Goal: Information Seeking & Learning: Learn about a topic

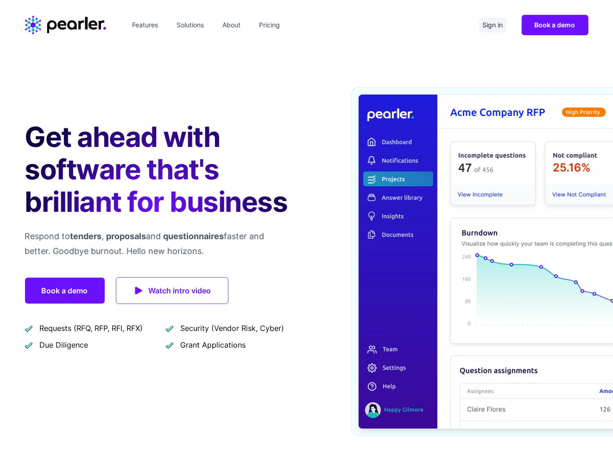
click at [489, 22] on link "Sign in" at bounding box center [493, 25] width 28 height 15
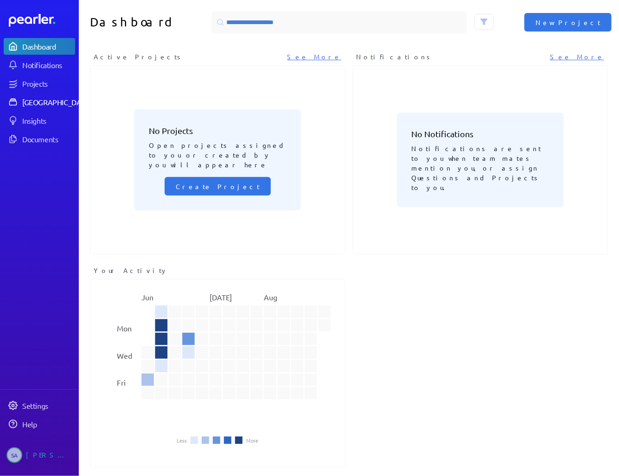
click at [37, 99] on div "[GEOGRAPHIC_DATA]" at bounding box center [56, 101] width 69 height 9
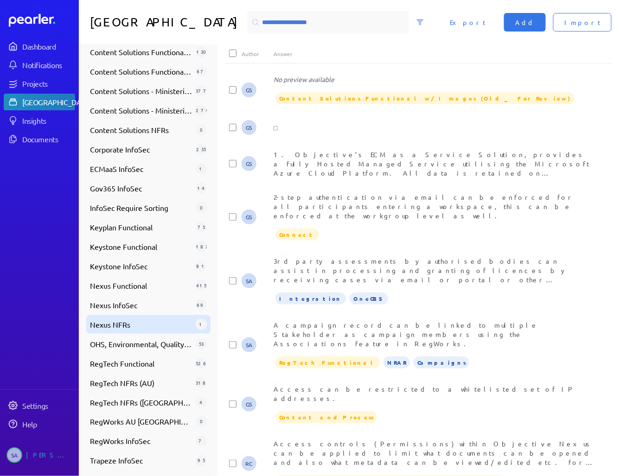
scroll to position [301, 0]
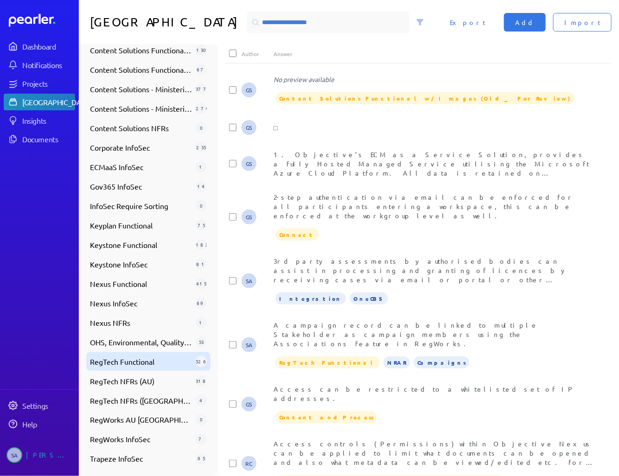
click at [136, 363] on span "RegTech Functional" at bounding box center [141, 361] width 102 height 11
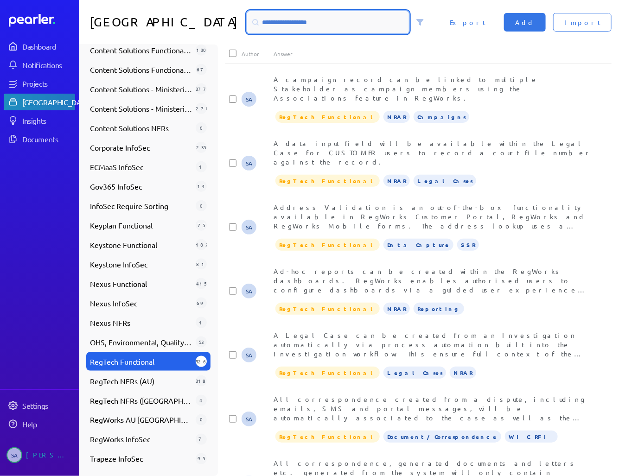
click at [275, 26] on input at bounding box center [328, 22] width 162 height 22
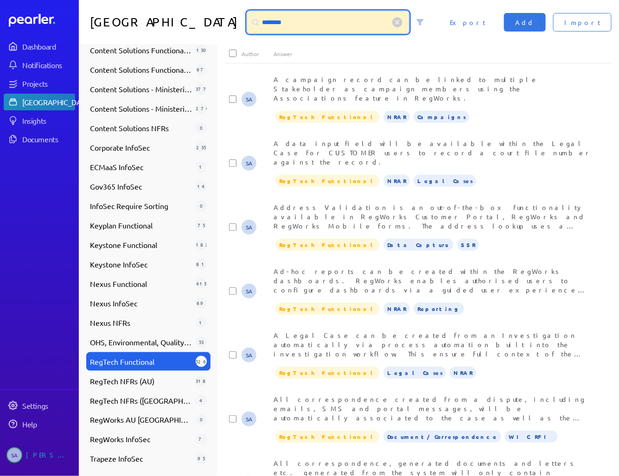
type input "********"
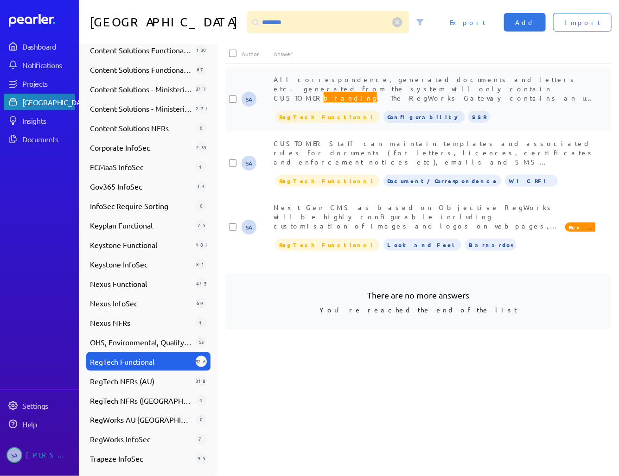
click at [366, 85] on span "All correspondence, generated documents and letters etc. generated from the sys…" at bounding box center [434, 111] width 322 height 73
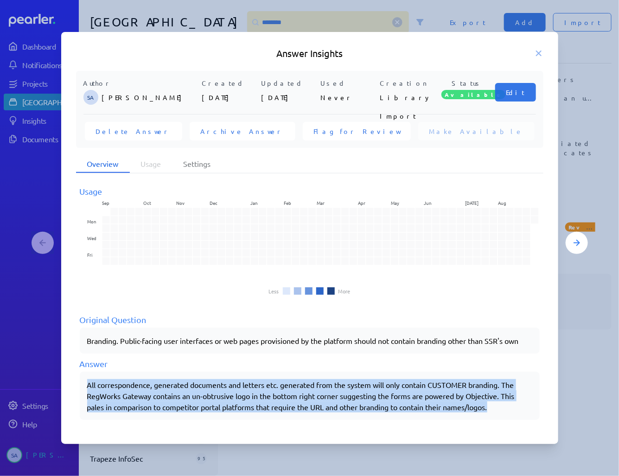
drag, startPoint x: 87, startPoint y: 384, endPoint x: 506, endPoint y: 404, distance: 418.9
click at [506, 404] on div "All correspondence, generated documents and letters etc. generated from the sys…" at bounding box center [309, 395] width 445 height 33
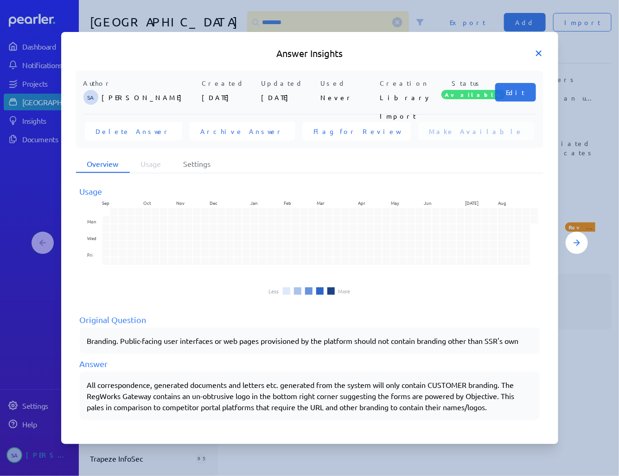
click at [537, 52] on icon at bounding box center [538, 53] width 9 height 9
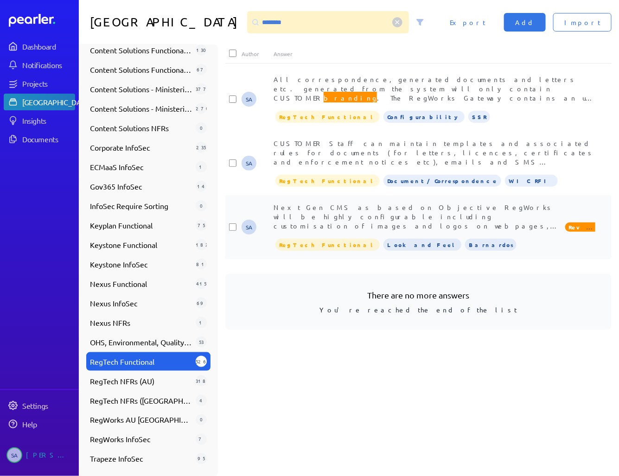
click at [392, 211] on div "Next Gen CMS as based on Objective RegWorks will be highly configurable includi…" at bounding box center [418, 216] width 290 height 28
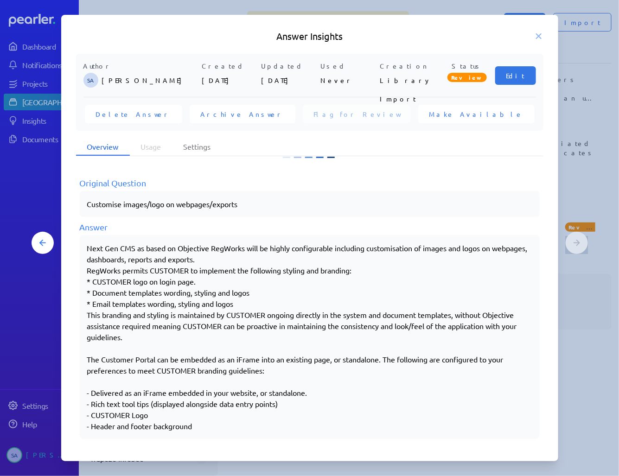
scroll to position [120, 0]
drag, startPoint x: 178, startPoint y: 247, endPoint x: 284, endPoint y: 430, distance: 211.2
click at [284, 430] on div "Next Gen CMS as based on Objective RegWorks will be highly configurable includi…" at bounding box center [310, 336] width 460 height 204
copy div "Objective RegWorks will be highly configurable including customisation of image…"
click at [519, 65] on div "Edit" at bounding box center [515, 75] width 41 height 28
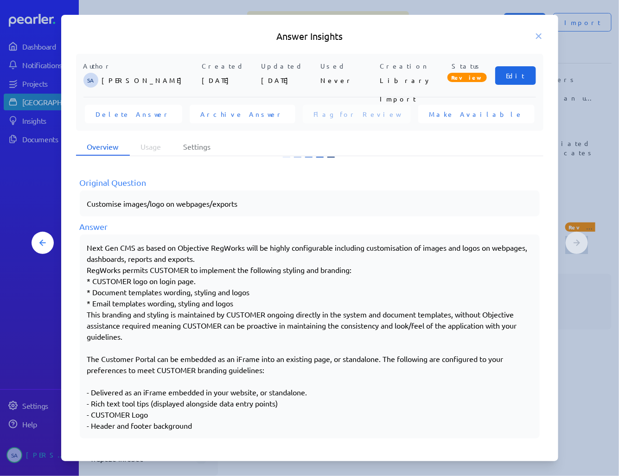
click at [520, 71] on span "Edit" at bounding box center [515, 75] width 19 height 9
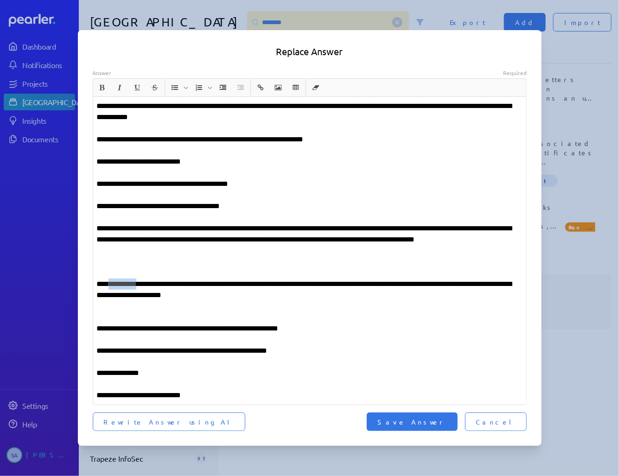
drag, startPoint x: 112, startPoint y: 284, endPoint x: 159, endPoint y: 286, distance: 46.8
click at [152, 286] on p "**********" at bounding box center [310, 289] width 426 height 22
click at [163, 285] on p "**********" at bounding box center [310, 289] width 426 height 22
drag, startPoint x: 167, startPoint y: 285, endPoint x: 110, endPoint y: 283, distance: 57.5
click at [110, 283] on p "**********" at bounding box center [310, 289] width 426 height 22
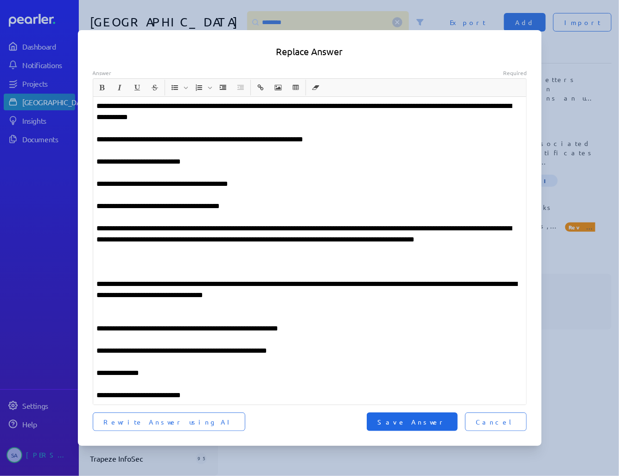
click at [449, 416] on button "Save Answer" at bounding box center [412, 421] width 91 height 19
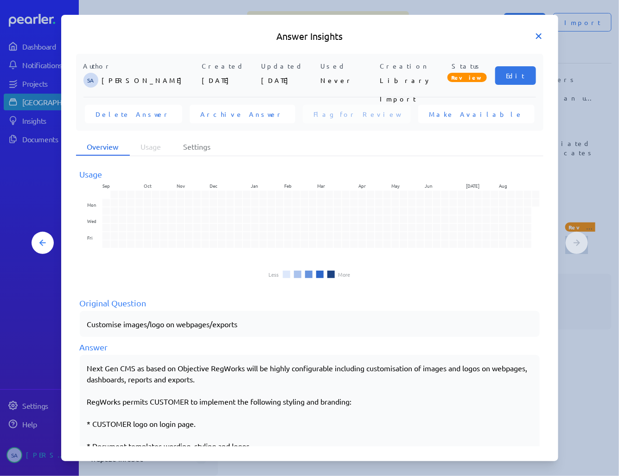
click at [538, 34] on icon at bounding box center [538, 36] width 9 height 9
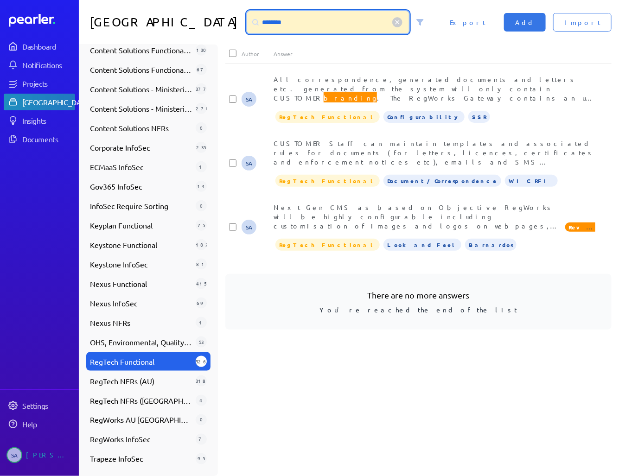
click at [247, 23] on input "********" at bounding box center [328, 22] width 162 height 22
click at [247, 22] on input "********" at bounding box center [328, 22] width 162 height 22
click at [247, 21] on input "********" at bounding box center [328, 22] width 162 height 22
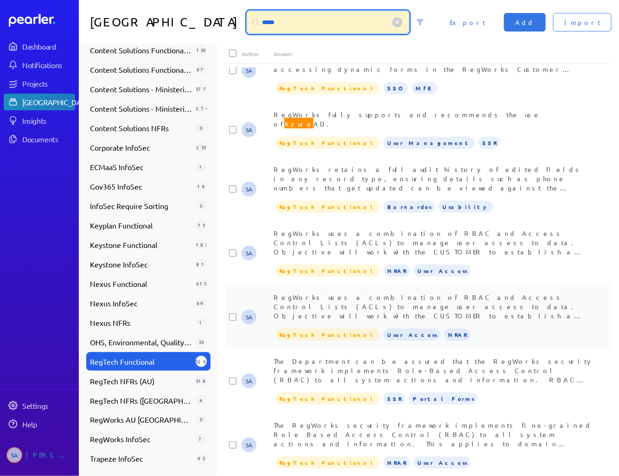
scroll to position [274, 0]
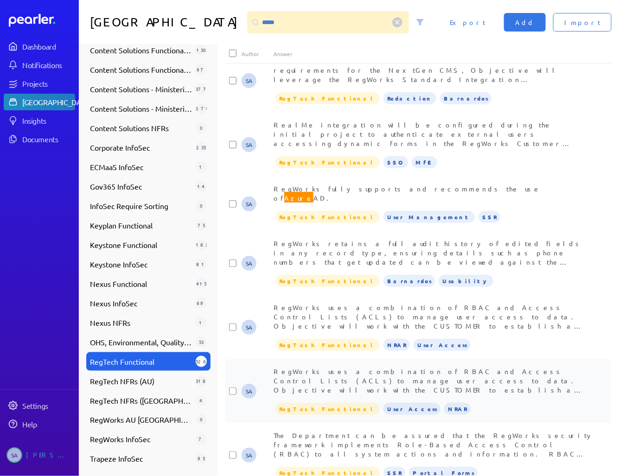
click at [388, 367] on span "RegWorks uses a combination of RBAC and Access Control Lists (ACLs) to manage u…" at bounding box center [431, 454] width 317 height 175
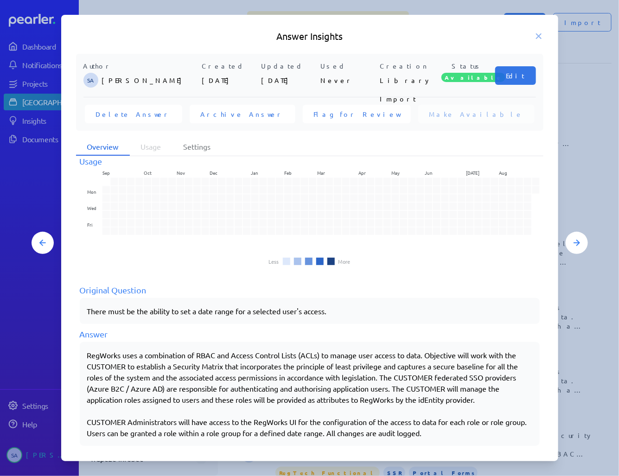
scroll to position [20, 0]
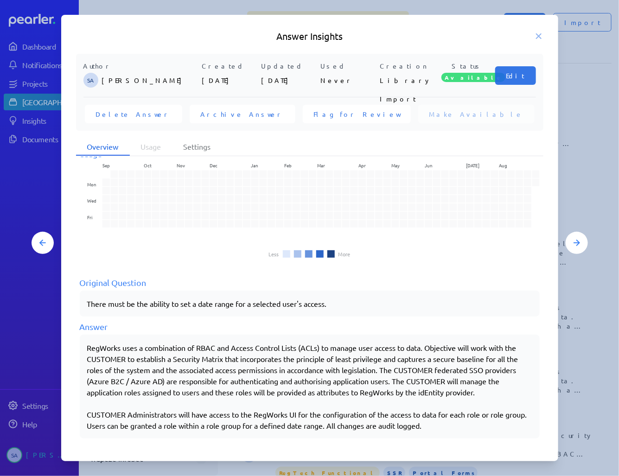
click at [386, 369] on div "RegWorks uses a combination of RBAC and Access Control Lists (ACLs) to manage u…" at bounding box center [309, 386] width 445 height 89
drag, startPoint x: 386, startPoint y: 369, endPoint x: 460, endPoint y: 424, distance: 91.7
click at [460, 424] on div "RegWorks uses a combination of RBAC and Access Control Lists (ACLs) to manage u…" at bounding box center [309, 386] width 445 height 89
click at [536, 34] on icon at bounding box center [538, 36] width 5 height 5
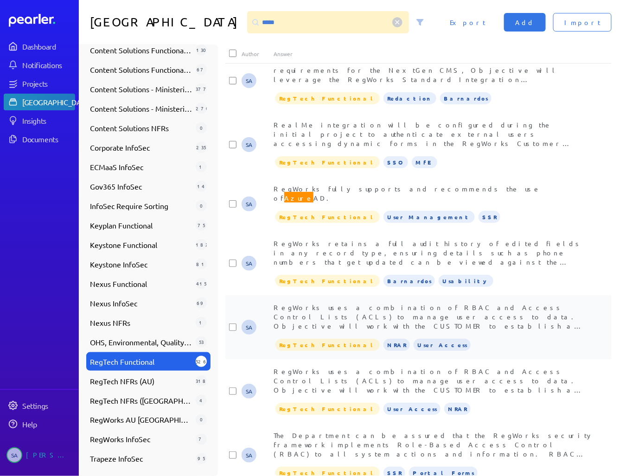
click at [373, 309] on span "RegWorks uses a combination of RBAC and Access Control Lists (ACLs) to manage u…" at bounding box center [431, 363] width 316 height 120
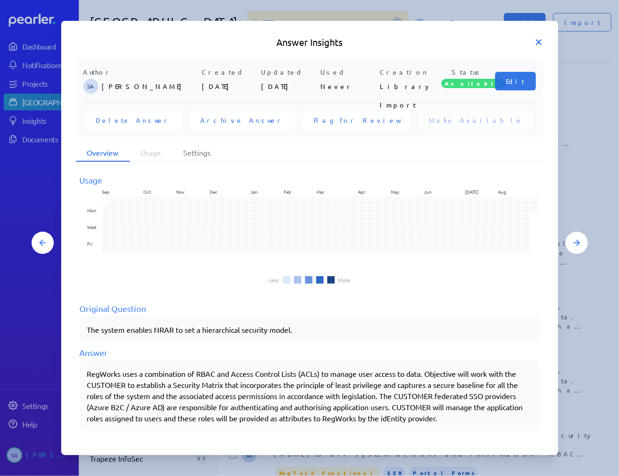
click at [538, 40] on icon at bounding box center [538, 42] width 9 height 9
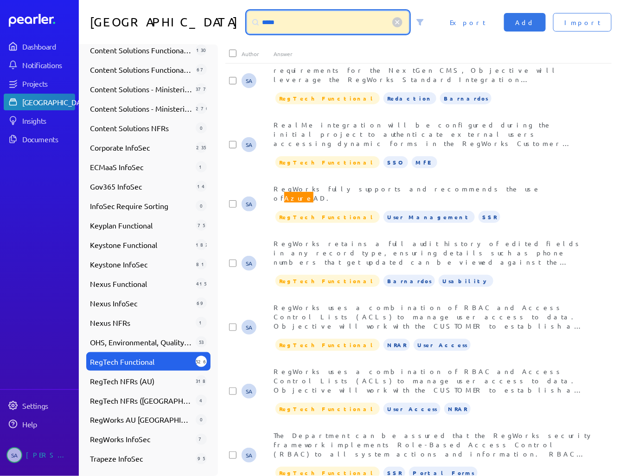
drag, startPoint x: 279, startPoint y: 17, endPoint x: 221, endPoint y: 31, distance: 59.1
click at [247, 23] on div "*****" at bounding box center [328, 22] width 162 height 22
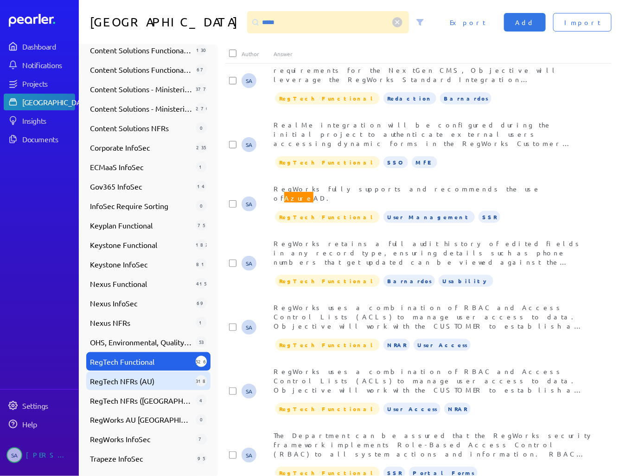
click at [126, 380] on span "RegTech NFRs (AU)" at bounding box center [141, 380] width 102 height 11
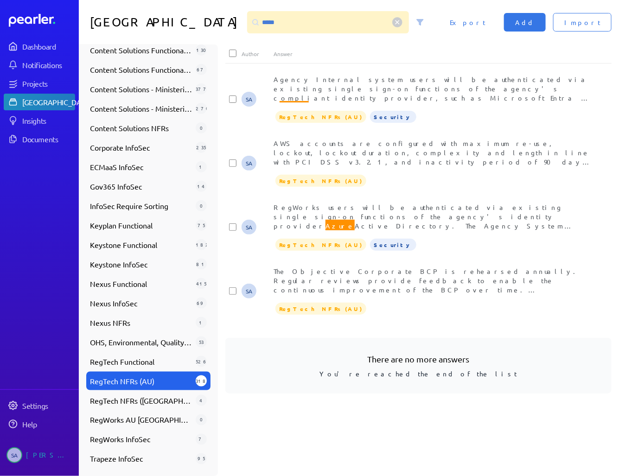
scroll to position [0, 0]
click at [346, 92] on div "Agency Internal system users will be authenticated via existing single sign-on …" at bounding box center [434, 89] width 322 height 28
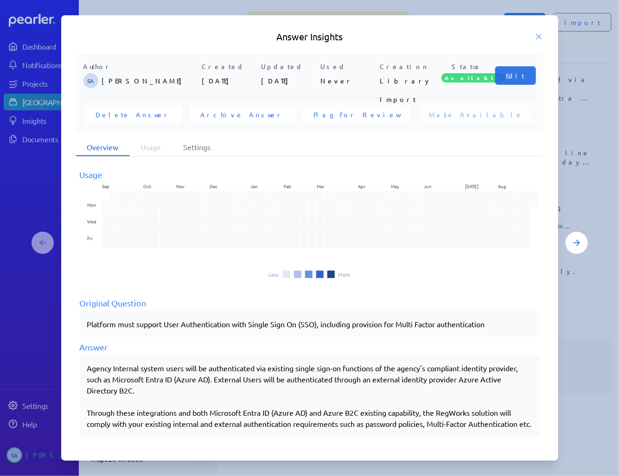
drag, startPoint x: 87, startPoint y: 367, endPoint x: 192, endPoint y: 433, distance: 124.1
click at [192, 429] on div "Agency Internal system users will be authenticated via existing single sign-on …" at bounding box center [309, 395] width 445 height 67
copy div "Agency Internal system users will be authenticated via existing single sign-on …"
click at [539, 35] on icon at bounding box center [538, 36] width 5 height 5
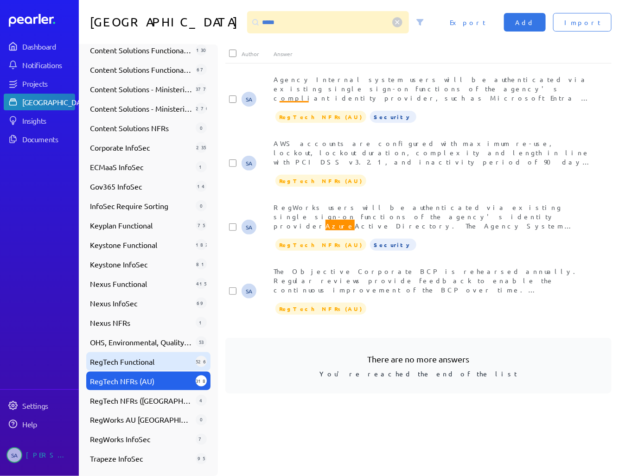
click at [141, 365] on span "RegTech Functional" at bounding box center [141, 361] width 102 height 11
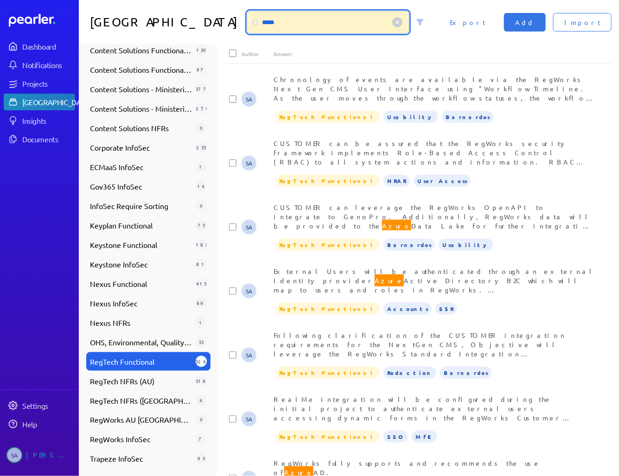
click at [273, 23] on input "*****" at bounding box center [328, 22] width 162 height 22
drag, startPoint x: 254, startPoint y: 21, endPoint x: 204, endPoint y: 27, distance: 50.8
click at [247, 23] on div "*****" at bounding box center [328, 22] width 162 height 22
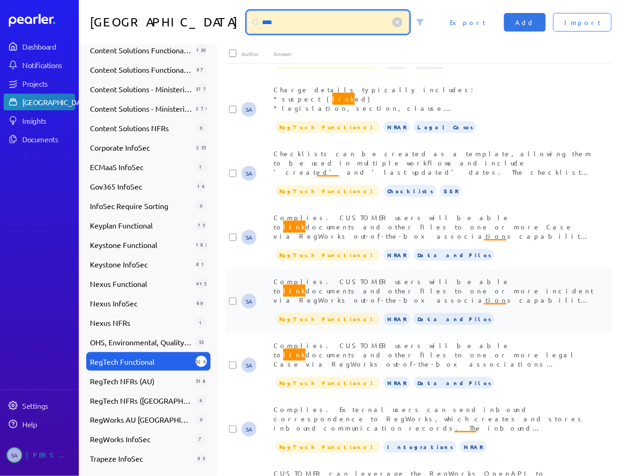
scroll to position [445, 0]
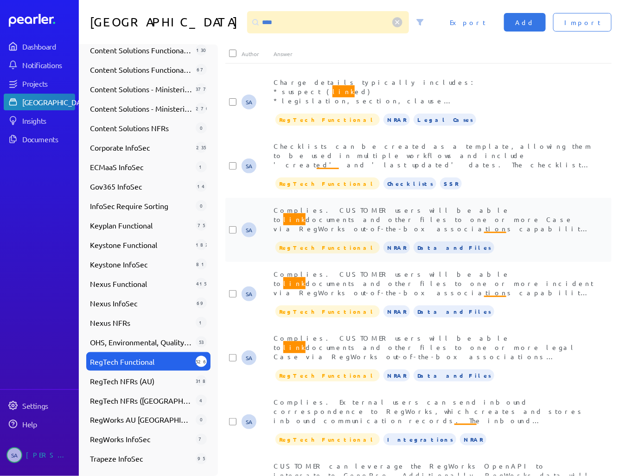
click at [403, 206] on span "Complies. CUSTOMER users will be able to link documents and other files to one …" at bounding box center [433, 228] width 321 height 45
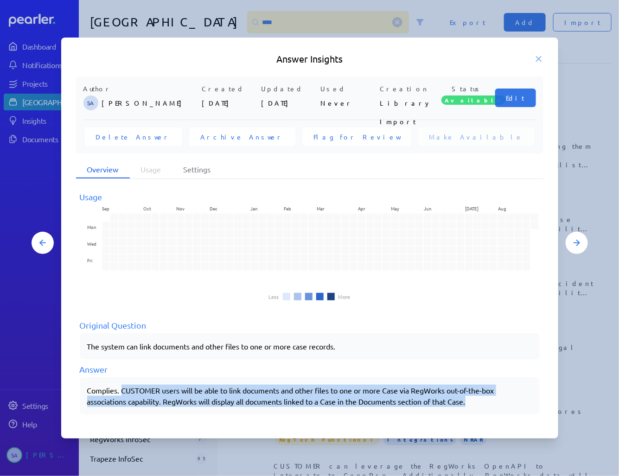
drag, startPoint x: 121, startPoint y: 390, endPoint x: 486, endPoint y: 410, distance: 365.2
click at [486, 410] on div "Complies. CUSTOMER users will be able to link documents and other files to one …" at bounding box center [310, 395] width 460 height 37
copy div "CUSTOMER users will be able to link documents and other files to one or more Ca…"
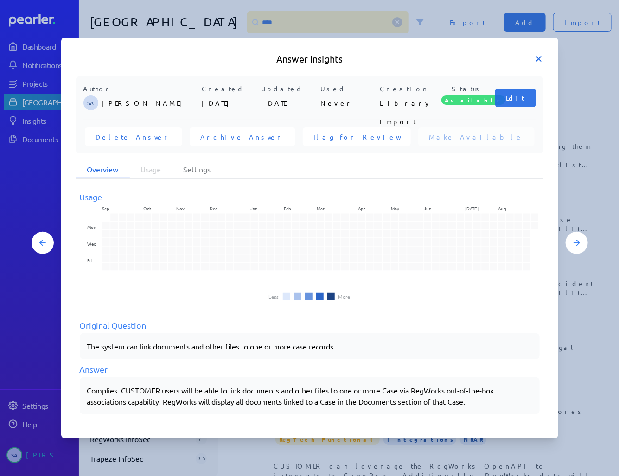
click at [539, 58] on icon at bounding box center [538, 59] width 5 height 5
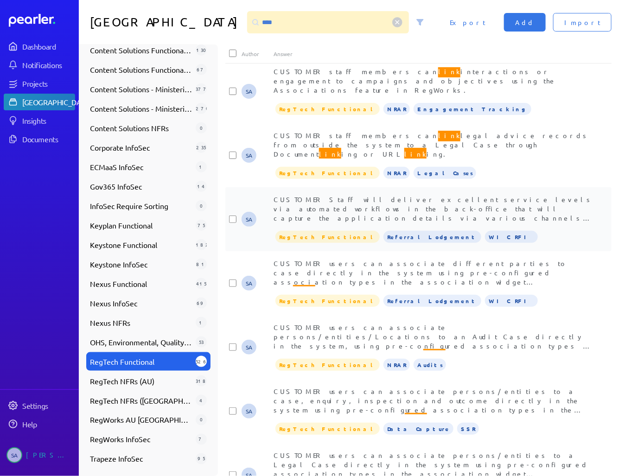
scroll to position [1223, 0]
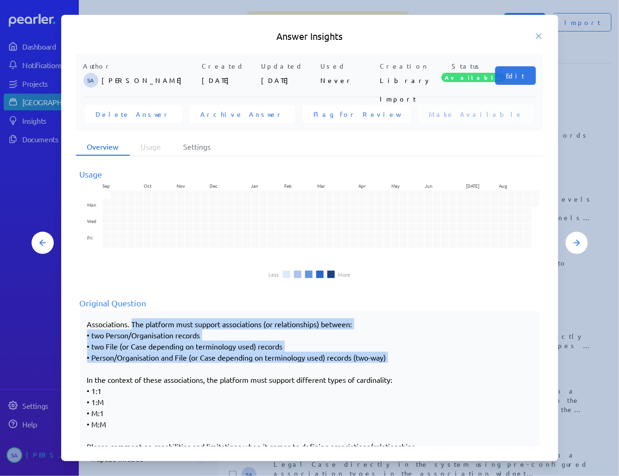
drag, startPoint x: 133, startPoint y: 323, endPoint x: 152, endPoint y: 362, distance: 43.3
click at [152, 362] on p "Associations. The platform must support associations (or relationships) between…" at bounding box center [309, 384] width 445 height 133
drag, startPoint x: 152, startPoint y: 362, endPoint x: 133, endPoint y: 358, distance: 19.1
click at [133, 358] on p "Associations. The platform must support associations (or relationships) between…" at bounding box center [309, 384] width 445 height 133
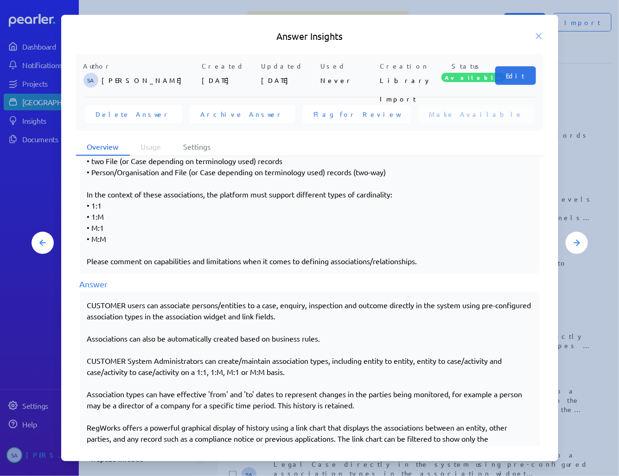
scroll to position [209, 0]
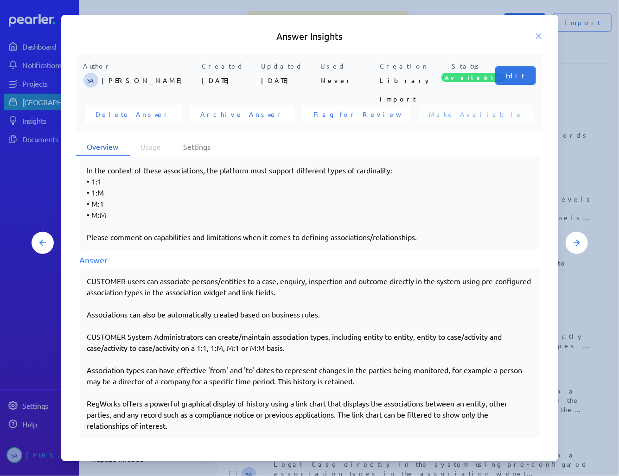
drag, startPoint x: 87, startPoint y: 277, endPoint x: 206, endPoint y: 422, distance: 187.4
click at [206, 422] on div "CUSTOMER users can associate persons/entities to a case, enquiry, inspection an…" at bounding box center [309, 353] width 445 height 156
copy div "CUSTOMER users can associate persons/entities to a case, enquiry, inspection an…"
click at [537, 32] on icon at bounding box center [538, 36] width 9 height 9
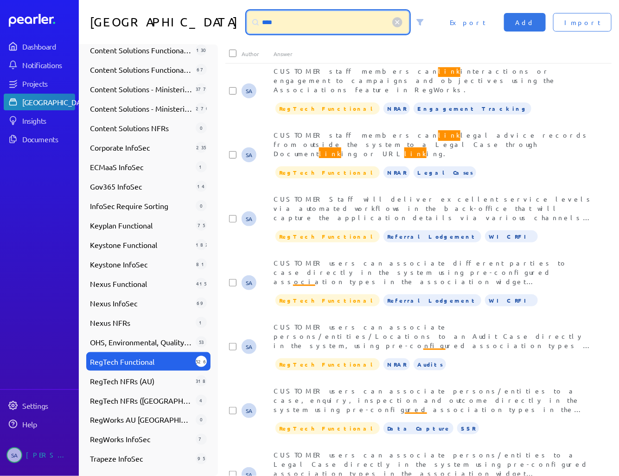
drag, startPoint x: 245, startPoint y: 22, endPoint x: 205, endPoint y: 18, distance: 40.1
click at [205, 18] on div "Answer Library **** Import Add Export" at bounding box center [349, 22] width 540 height 44
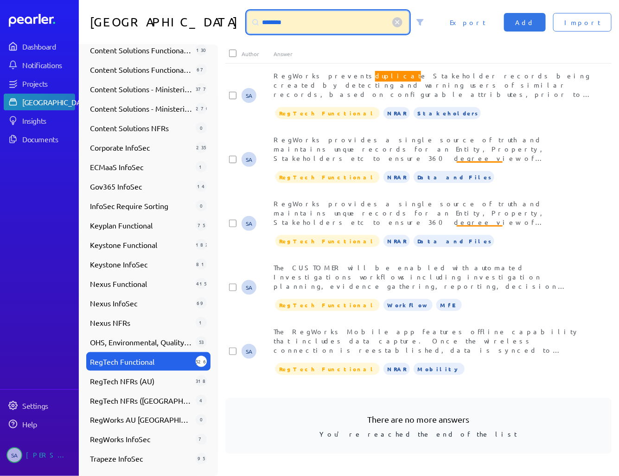
scroll to position [259, 0]
click at [347, 84] on span "RegWorks prevents duplicat e Stakeholder records being created by detecting and…" at bounding box center [432, 173] width 318 height 207
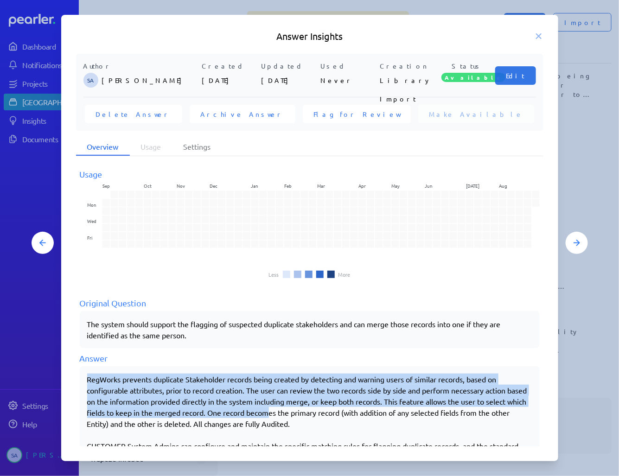
drag, startPoint x: 88, startPoint y: 377, endPoint x: 315, endPoint y: 413, distance: 229.4
click at [315, 413] on div "RegWorks prevents duplicate Stakeholder records being created by detecting and …" at bounding box center [309, 428] width 445 height 111
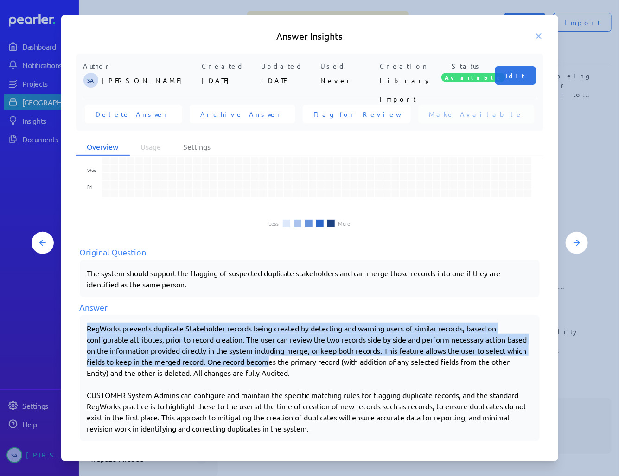
scroll to position [54, 0]
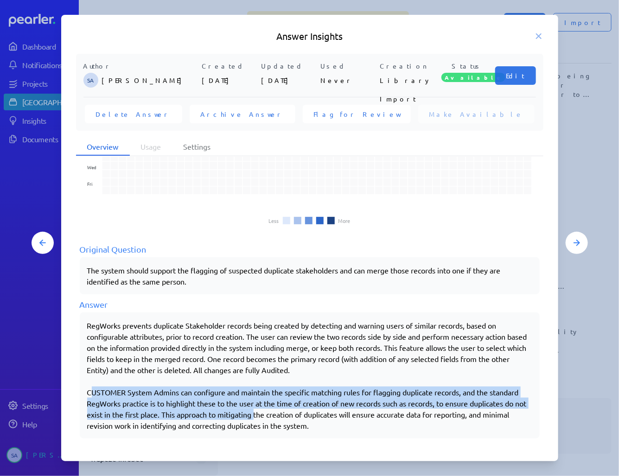
drag, startPoint x: 88, startPoint y: 390, endPoint x: 268, endPoint y: 417, distance: 181.7
click at [268, 417] on div "RegWorks prevents duplicate Stakeholder records being created by detecting and …" at bounding box center [309, 375] width 445 height 111
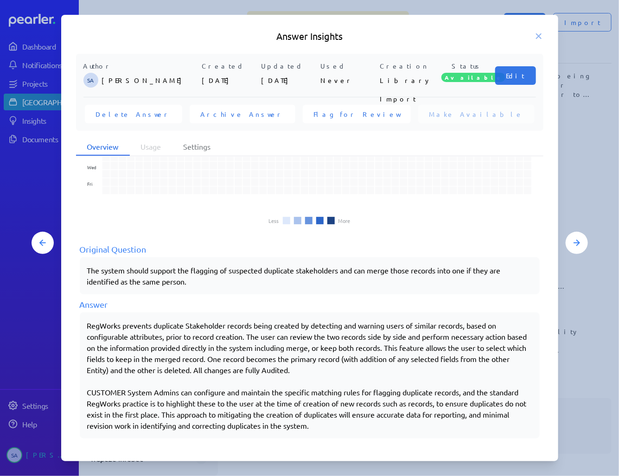
drag, startPoint x: 268, startPoint y: 417, endPoint x: 160, endPoint y: 364, distance: 120.2
click at [170, 371] on div "RegWorks prevents duplicate Stakeholder records being created by detecting and …" at bounding box center [309, 375] width 445 height 111
drag, startPoint x: 87, startPoint y: 322, endPoint x: 361, endPoint y: 433, distance: 295.6
click at [361, 433] on div "RegWorks prevents duplicate Stakeholder records being created by detecting and …" at bounding box center [310, 375] width 460 height 126
copy div "RegWorks prevents duplicate Stakeholder records being created by detecting and …"
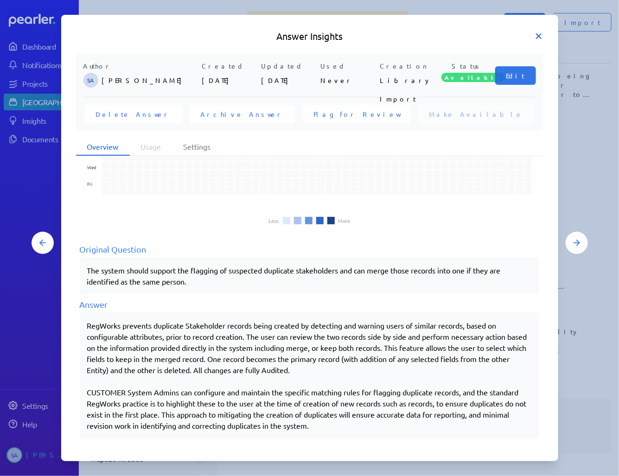
click at [539, 36] on icon at bounding box center [538, 36] width 5 height 5
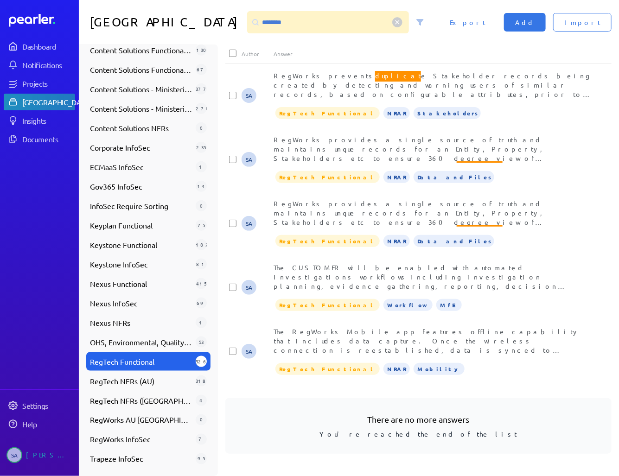
scroll to position [259, 0]
drag, startPoint x: 258, startPoint y: 24, endPoint x: 208, endPoint y: 20, distance: 50.6
click at [208, 20] on div "Answer Library ******** Import Add Export" at bounding box center [349, 22] width 540 height 44
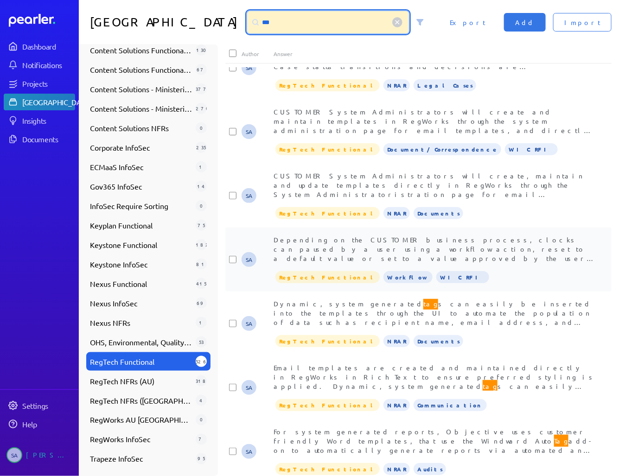
scroll to position [549, 0]
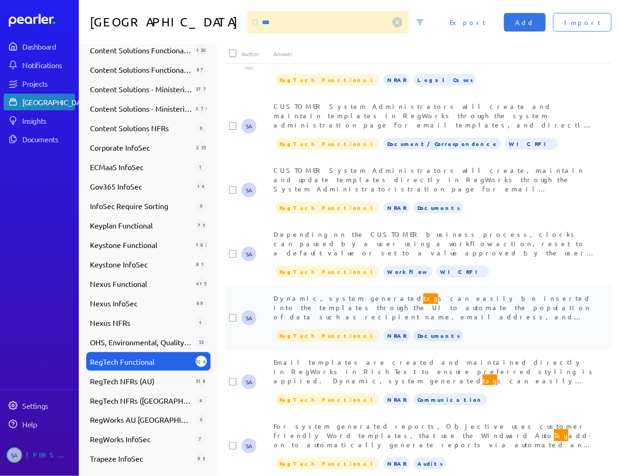
click at [382, 305] on span "Dynamic, system generated tag s can easily be inserted into the templates throu…" at bounding box center [431, 311] width 317 height 38
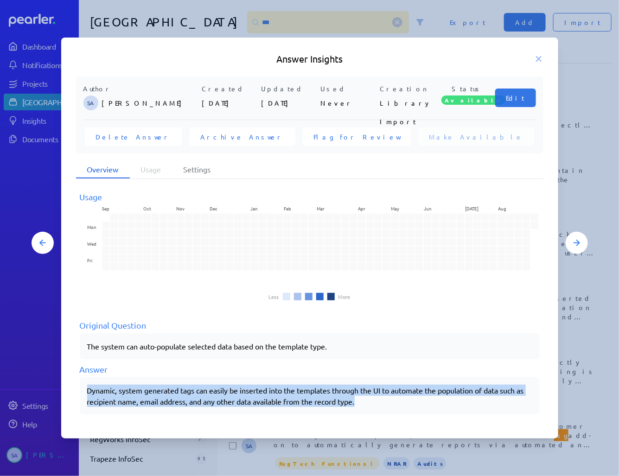
drag, startPoint x: 87, startPoint y: 390, endPoint x: 368, endPoint y: 405, distance: 281.6
click at [368, 405] on div "Dynamic, system generated tags can easily be inserted into the templates throug…" at bounding box center [309, 396] width 445 height 22
copy div "Dynamic, system generated tags can easily be inserted into the templates throug…"
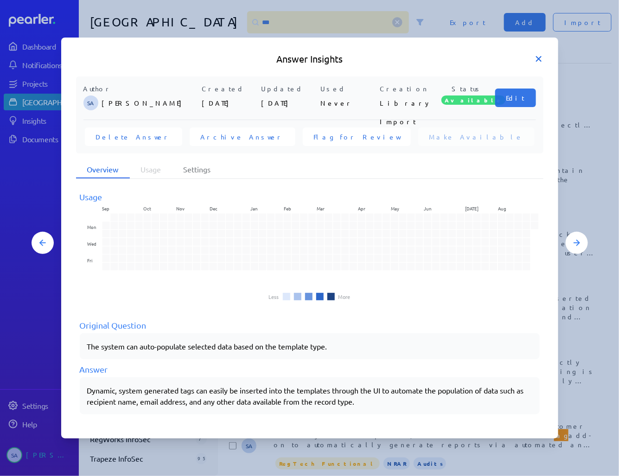
click at [536, 57] on icon at bounding box center [538, 59] width 5 height 5
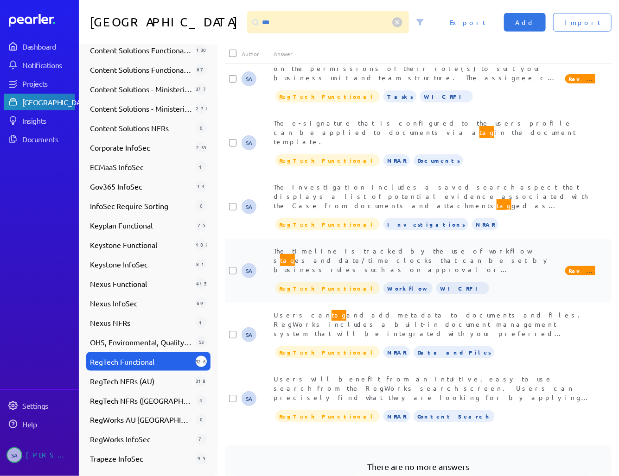
scroll to position [1364, 0]
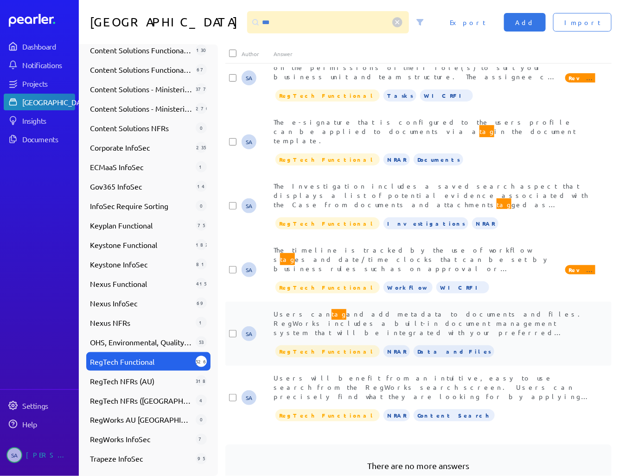
click at [346, 308] on span "Users can tag and add metadata to documents and files. RegWorks includes a buil…" at bounding box center [429, 345] width 312 height 75
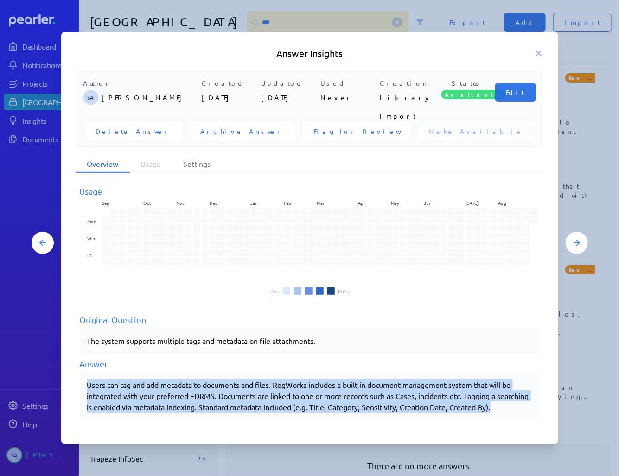
drag, startPoint x: 88, startPoint y: 384, endPoint x: 538, endPoint y: 411, distance: 451.7
click at [538, 411] on div "Users can tag and add metadata to documents and files. RegWorks includes a buil…" at bounding box center [310, 396] width 460 height 48
copy div "Users can tag and add metadata to documents and files. RegWorks includes a buil…"
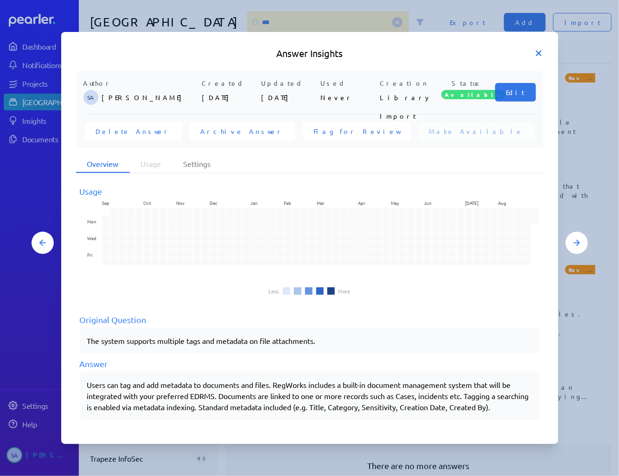
click at [541, 51] on icon at bounding box center [538, 53] width 5 height 5
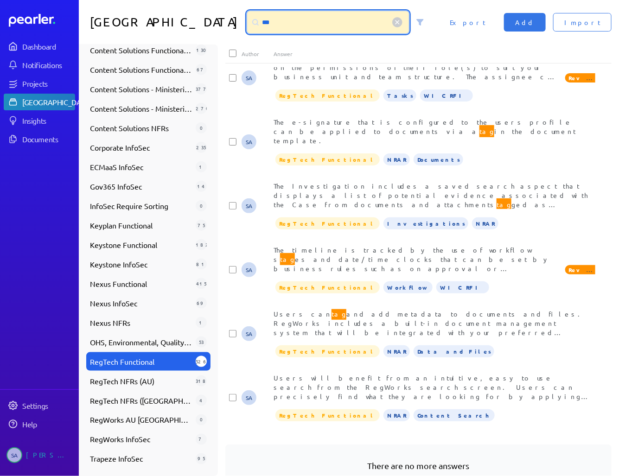
drag, startPoint x: 253, startPoint y: 19, endPoint x: 220, endPoint y: 22, distance: 33.0
click at [247, 22] on div "***" at bounding box center [328, 22] width 162 height 22
type input "******"
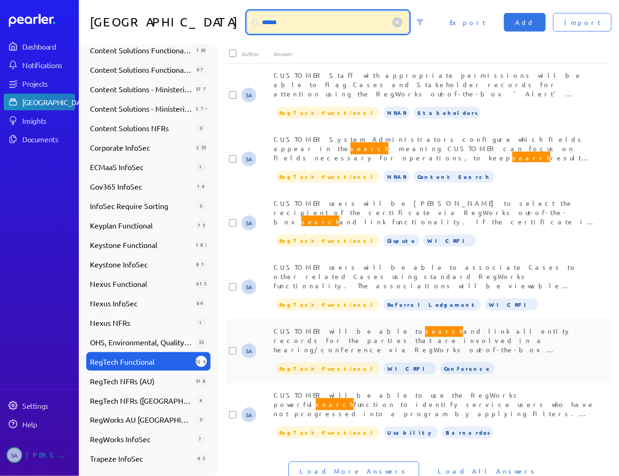
scroll to position [1546, 0]
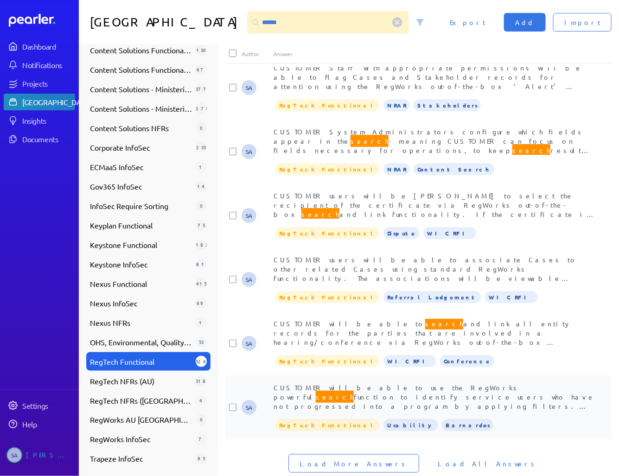
click at [369, 383] on span "CUSTOMER will be able to use the RegWorks powerful search function to identify …" at bounding box center [433, 415] width 321 height 64
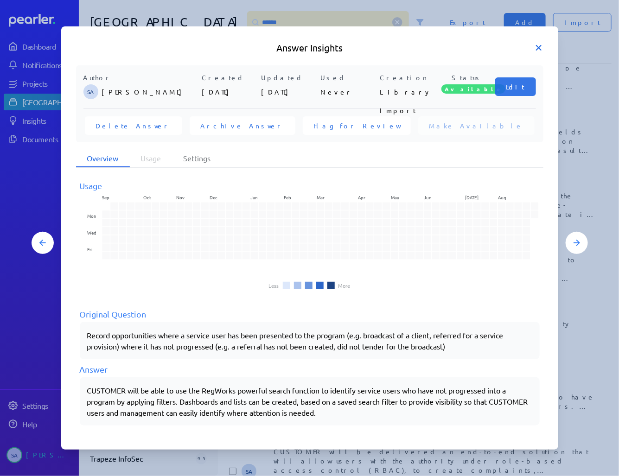
click at [535, 46] on icon at bounding box center [538, 47] width 9 height 9
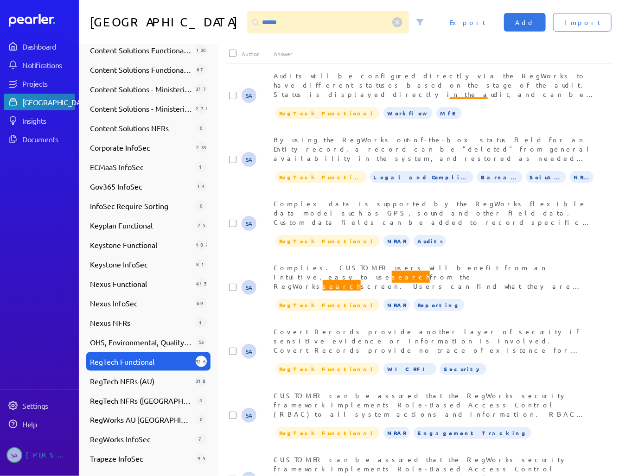
scroll to position [573, 0]
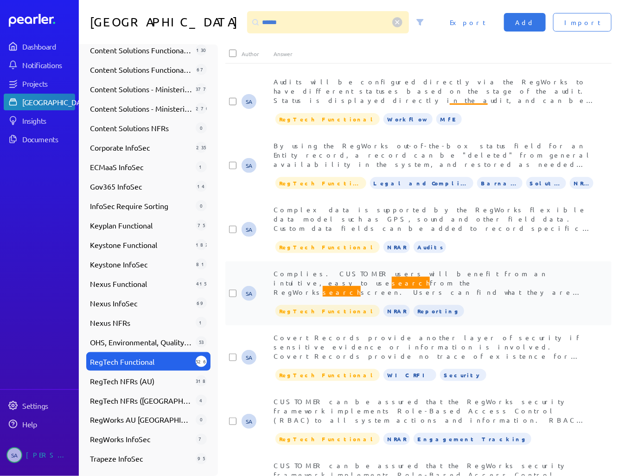
click at [423, 278] on div "Complies. CUSTOMER users will benefit from an intuitive, easy to use search fro…" at bounding box center [434, 283] width 322 height 28
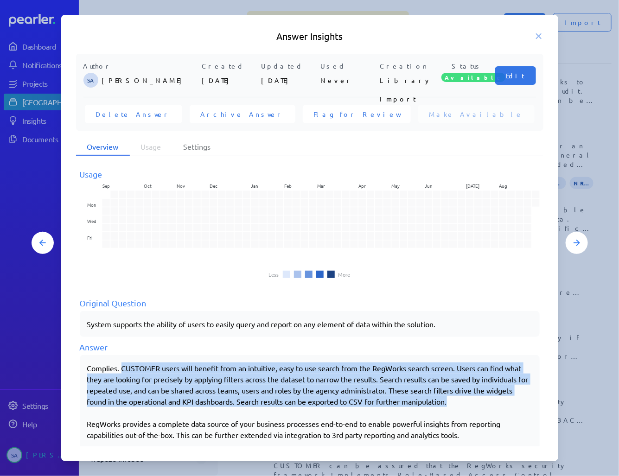
drag, startPoint x: 122, startPoint y: 366, endPoint x: 488, endPoint y: 400, distance: 367.7
click at [488, 400] on div "Complies. CUSTOMER users will benefit from an intuitive, easy to use search fro…" at bounding box center [309, 462] width 445 height 200
copy div "CUSTOMER users will benefit from an intuitive, easy to use search from the RegW…"
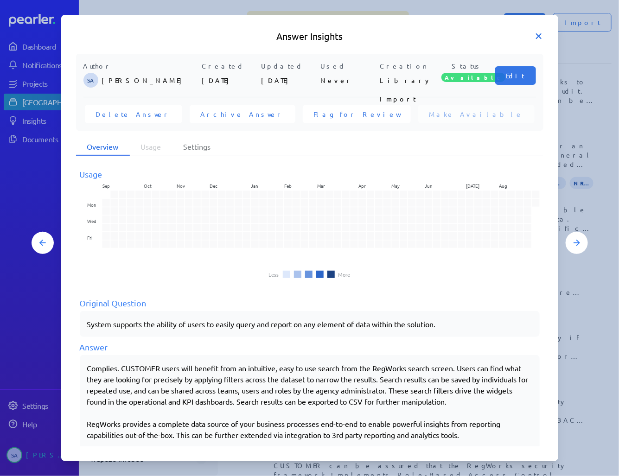
click at [540, 34] on icon at bounding box center [538, 36] width 5 height 5
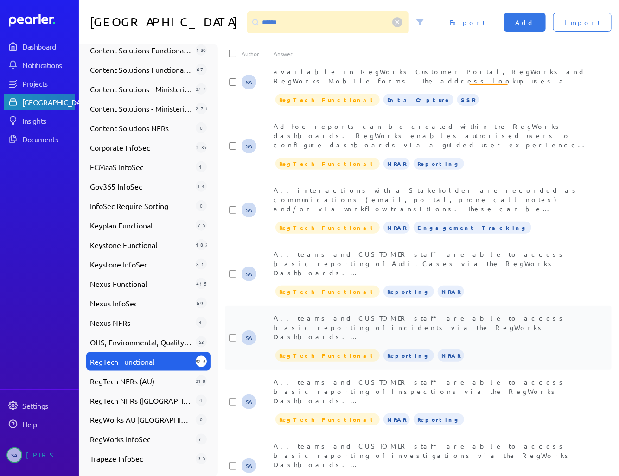
scroll to position [0, 0]
